Goal: Transaction & Acquisition: Book appointment/travel/reservation

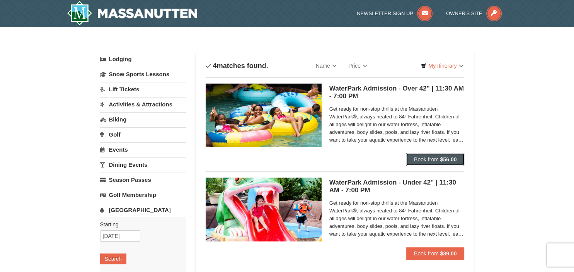
click at [433, 159] on span "Book from" at bounding box center [426, 159] width 25 height 6
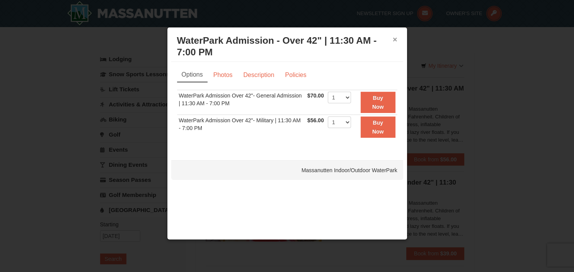
click at [396, 41] on button "×" at bounding box center [395, 40] width 5 height 8
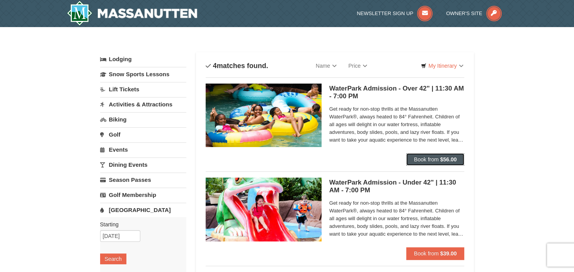
click at [416, 163] on button "Book from $56.00" at bounding box center [435, 159] width 58 height 12
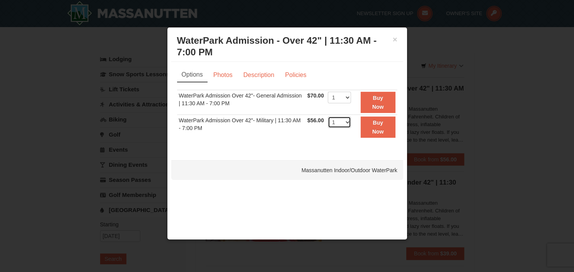
click at [328, 116] on select "1 2 3 4 5 6 7 8 9 10 11 12 13 14 15 16 17 18 19 20 21 22" at bounding box center [339, 122] width 23 height 12
select select "4"
click option "4" at bounding box center [0, 0] width 0 height 0
click at [380, 124] on strong "Buy Now" at bounding box center [378, 126] width 12 height 15
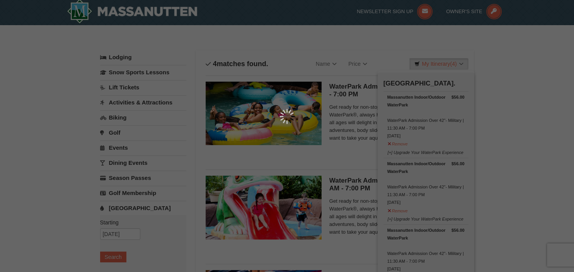
scroll to position [2, 0]
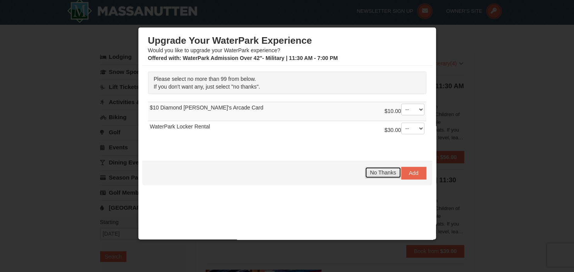
click at [380, 169] on button "No Thanks" at bounding box center [383, 173] width 36 height 12
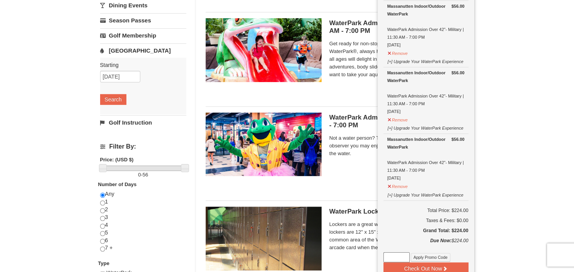
scroll to position [164, 0]
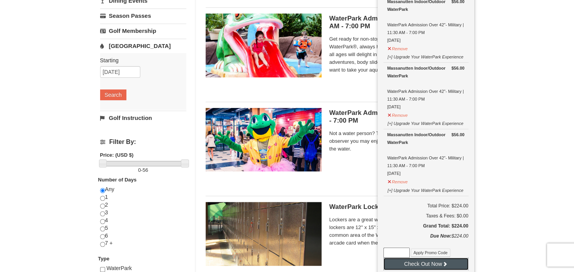
click at [412, 263] on button "Check Out Now" at bounding box center [425, 263] width 85 height 12
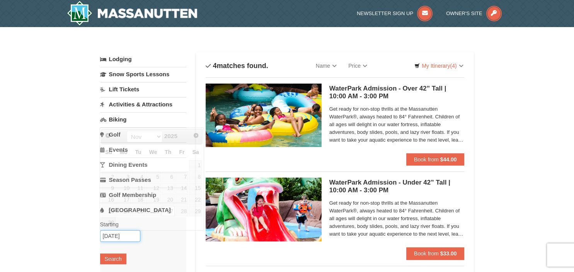
click at [121, 239] on input "11/27/2025" at bounding box center [120, 236] width 40 height 12
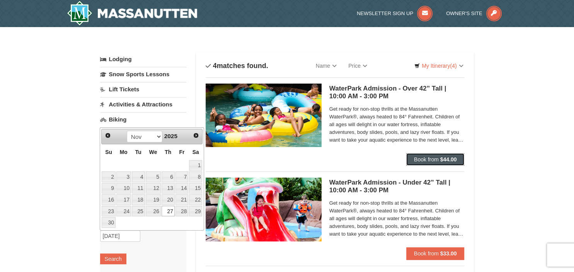
click at [413, 163] on button "Book from $44.00" at bounding box center [435, 159] width 58 height 12
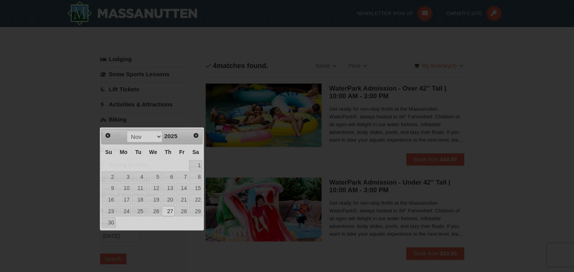
click at [423, 155] on div at bounding box center [287, 136] width 574 height 272
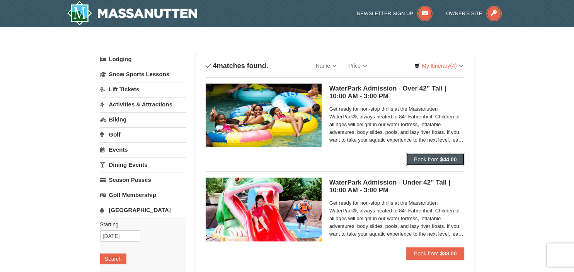
click at [417, 157] on span "Book from" at bounding box center [426, 159] width 25 height 6
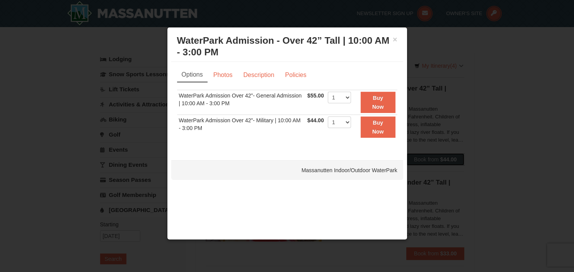
click at [486, 181] on div at bounding box center [287, 136] width 574 height 272
